Goal: Information Seeking & Learning: Check status

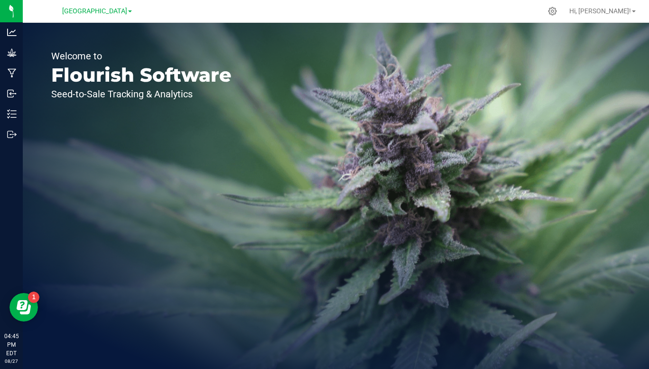
click at [127, 13] on span "[GEOGRAPHIC_DATA]" at bounding box center [94, 11] width 65 height 8
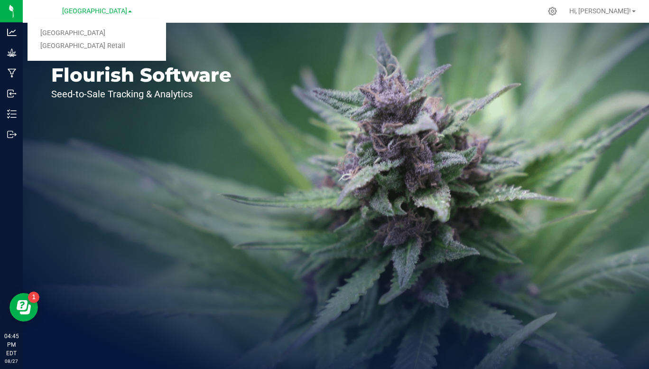
click at [100, 46] on link "[GEOGRAPHIC_DATA] Retail" at bounding box center [97, 46] width 138 height 13
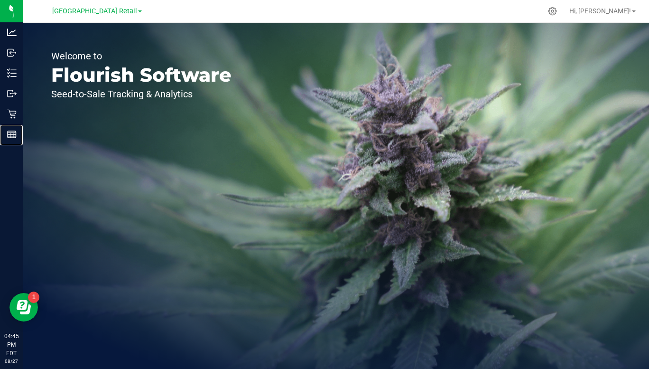
click at [11, 141] on div "Reports" at bounding box center [13, 134] width 20 height 19
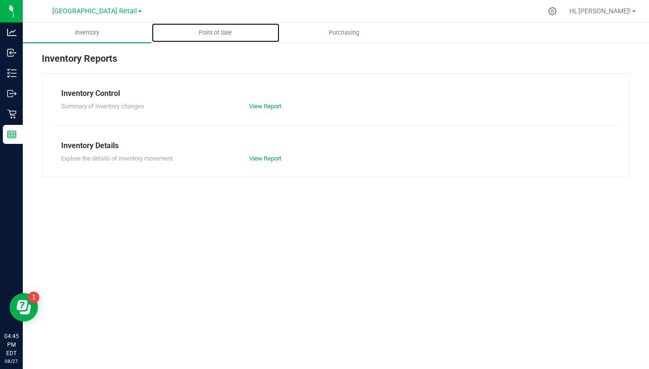
click at [220, 32] on span "Point of Sale" at bounding box center [215, 32] width 59 height 9
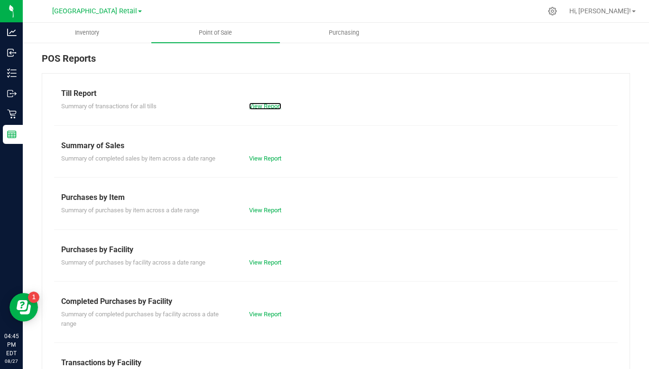
click at [272, 103] on link "View Report" at bounding box center [265, 105] width 32 height 7
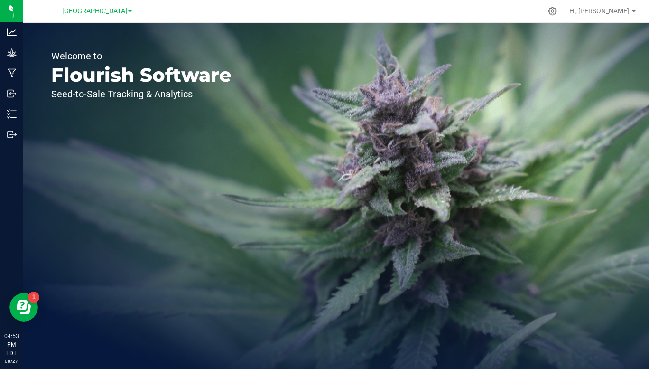
click at [126, 11] on span "[GEOGRAPHIC_DATA]" at bounding box center [94, 11] width 65 height 8
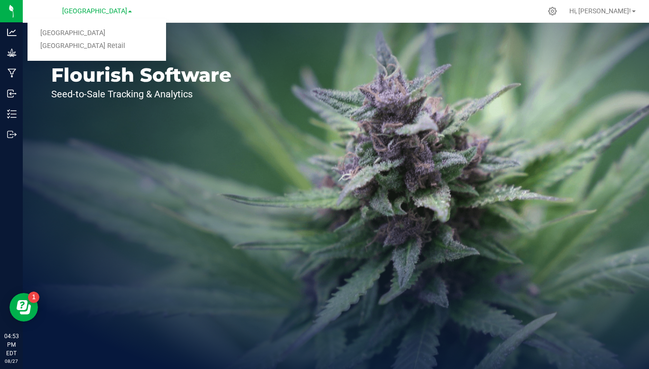
click at [103, 52] on link "[GEOGRAPHIC_DATA] Retail" at bounding box center [97, 46] width 138 height 13
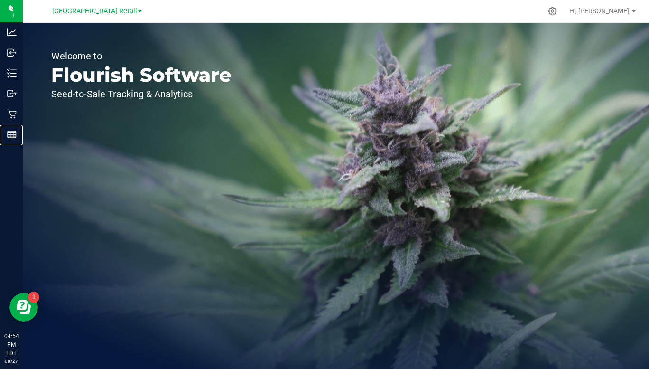
click at [13, 143] on div "Reports" at bounding box center [13, 134] width 20 height 19
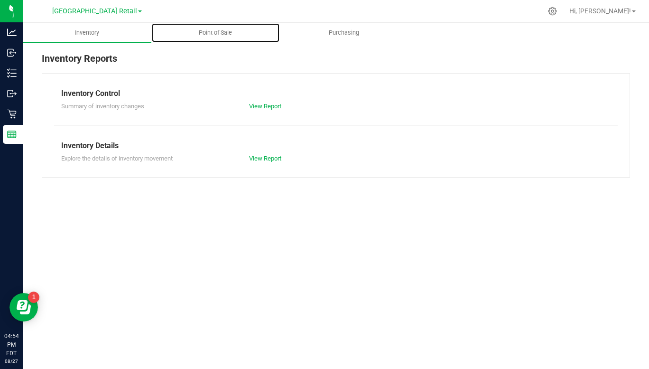
click at [222, 34] on span "Point of Sale" at bounding box center [215, 32] width 59 height 9
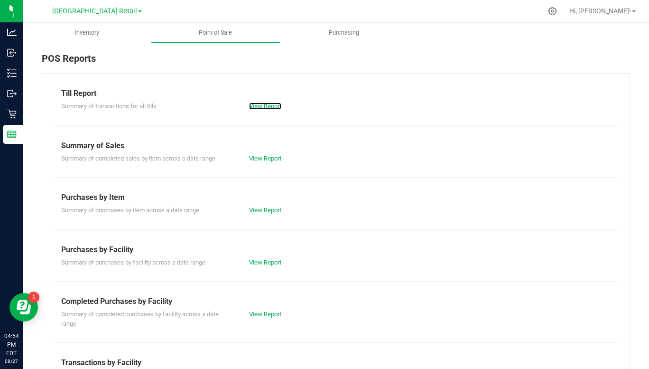
click at [267, 107] on link "View Report" at bounding box center [265, 105] width 32 height 7
